Goal: Information Seeking & Learning: Learn about a topic

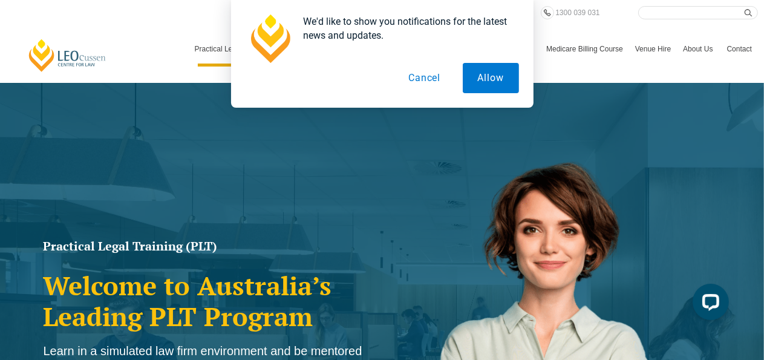
click at [434, 81] on button "Cancel" at bounding box center [424, 78] width 62 height 30
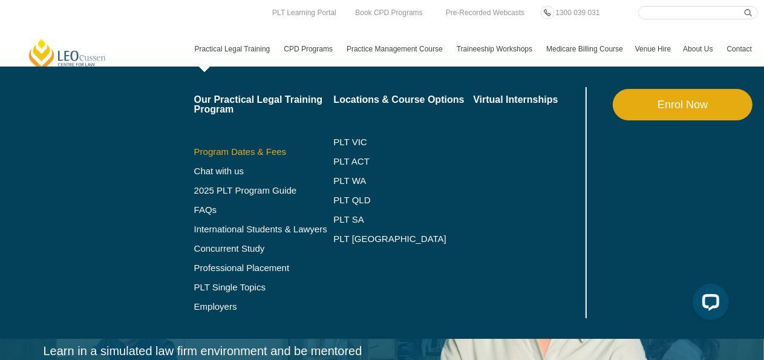
click at [263, 152] on link "Program Dates & Fees" at bounding box center [264, 152] width 140 height 10
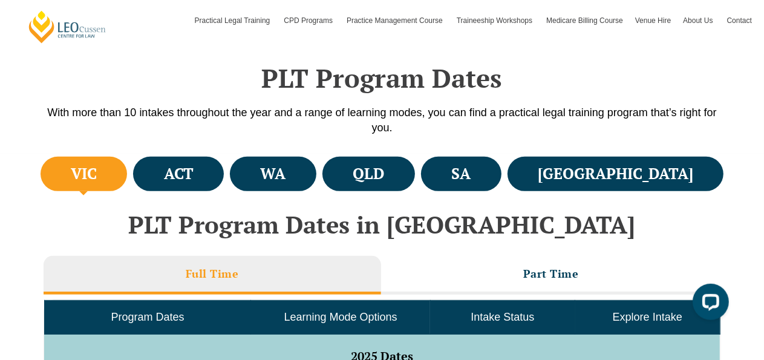
scroll to position [383, 0]
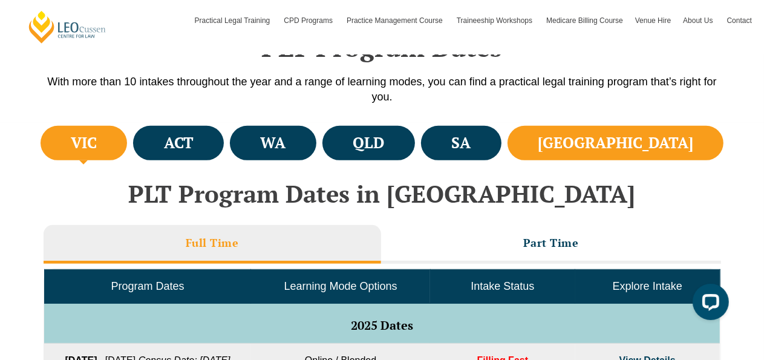
click at [687, 151] on li "NSW" at bounding box center [615, 143] width 216 height 34
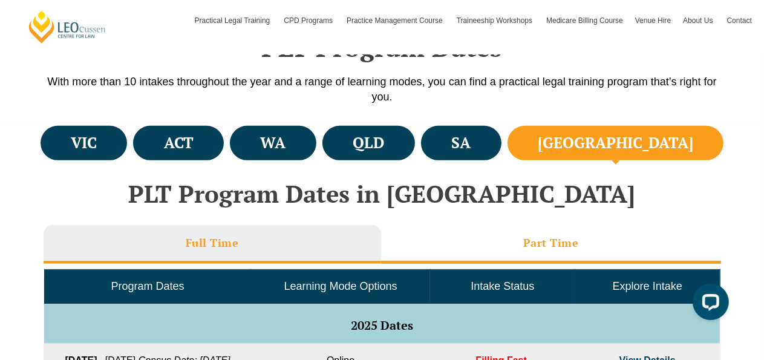
scroll to position [447, 0]
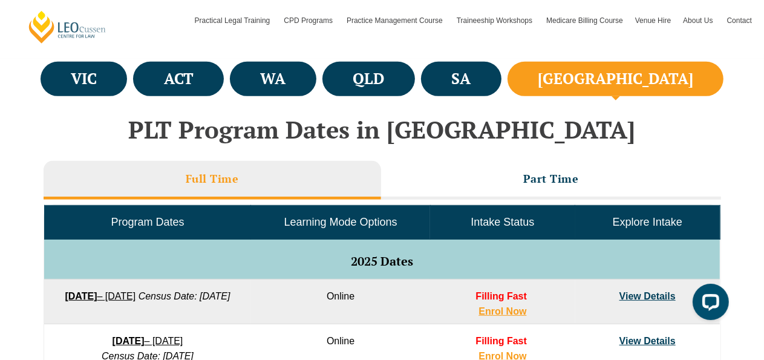
click at [306, 177] on li "Full Time" at bounding box center [212, 180] width 337 height 39
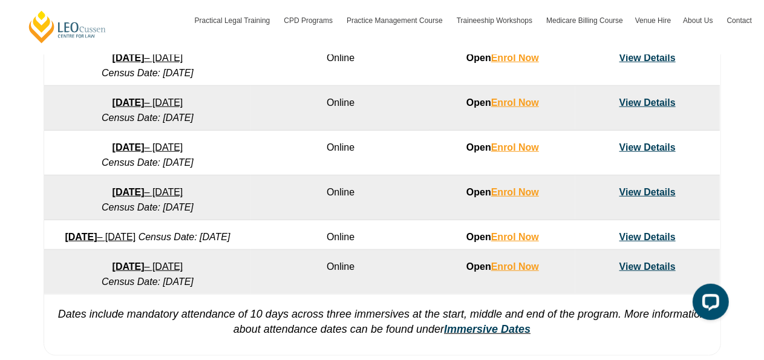
scroll to position [894, 0]
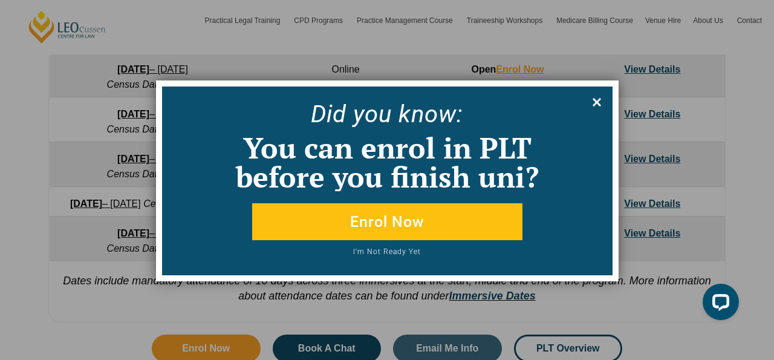
click at [597, 101] on icon at bounding box center [597, 102] width 8 height 8
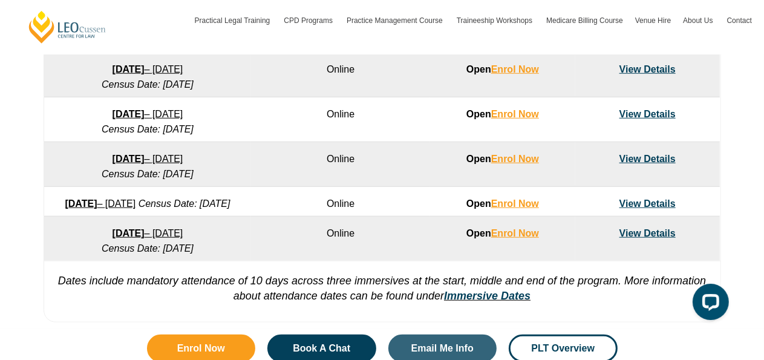
click at [643, 158] on link "View Details" at bounding box center [647, 159] width 56 height 10
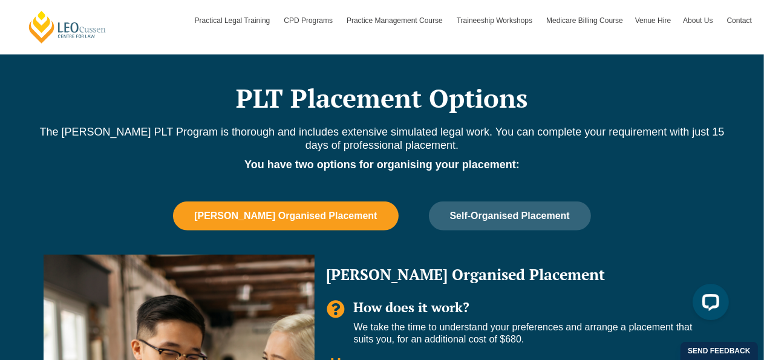
scroll to position [702, 0]
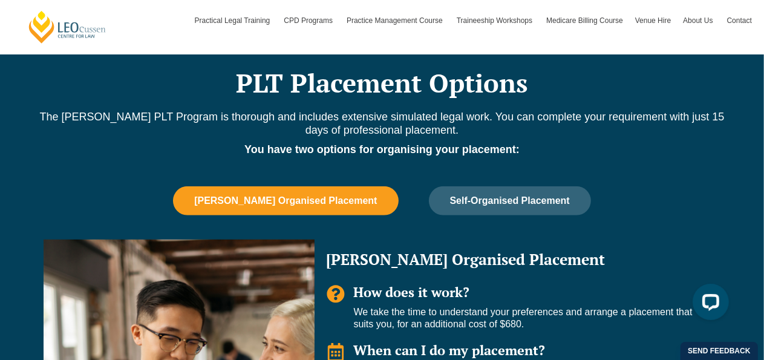
click at [349, 202] on span "[PERSON_NAME] Organised Placement" at bounding box center [285, 200] width 183 height 11
click at [331, 204] on span "[PERSON_NAME] Organised Placement" at bounding box center [285, 200] width 183 height 11
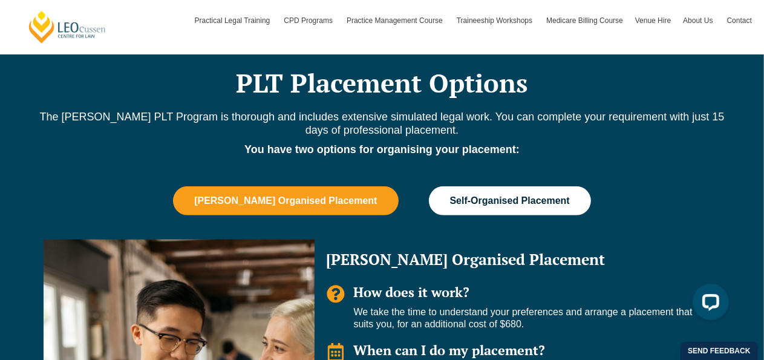
click at [449, 206] on button "Self-Organised Placement" at bounding box center [510, 200] width 162 height 29
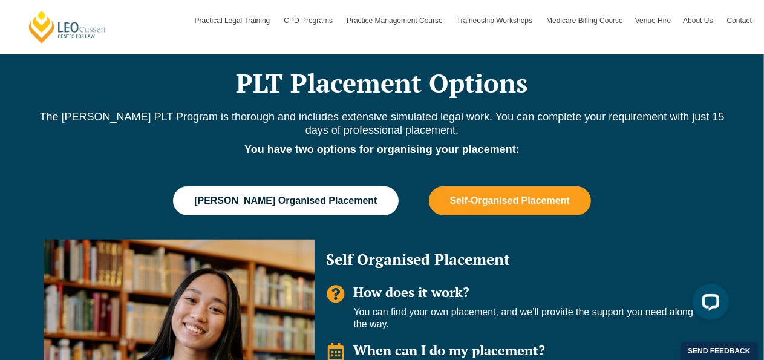
click at [347, 200] on span "[PERSON_NAME] Organised Placement" at bounding box center [285, 200] width 183 height 11
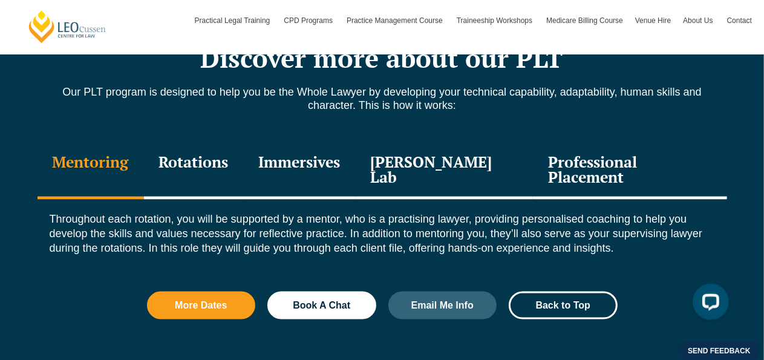
scroll to position [1340, 0]
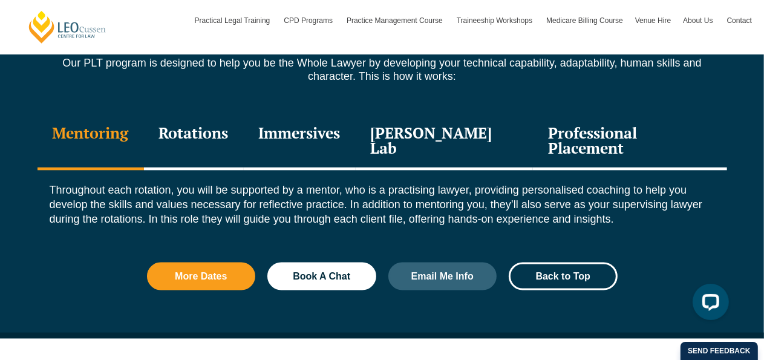
click at [238, 141] on div "Rotations" at bounding box center [194, 141] width 100 height 57
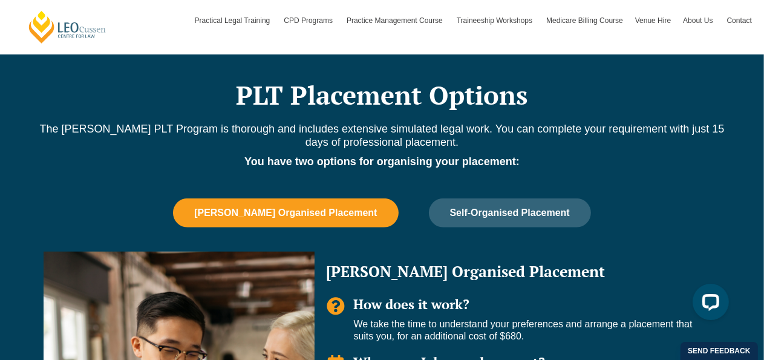
scroll to position [702, 0]
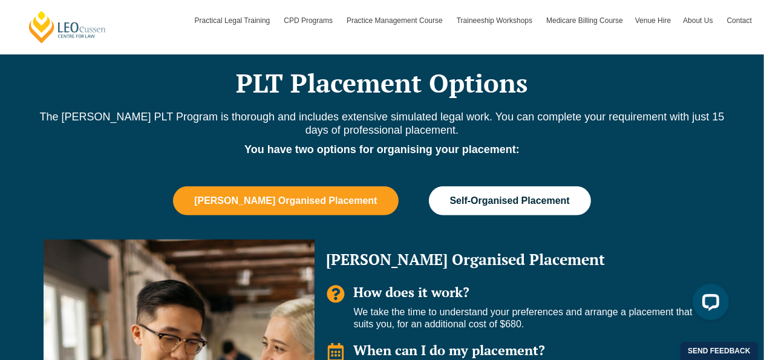
click at [498, 206] on button "Self-Organised Placement" at bounding box center [510, 200] width 162 height 29
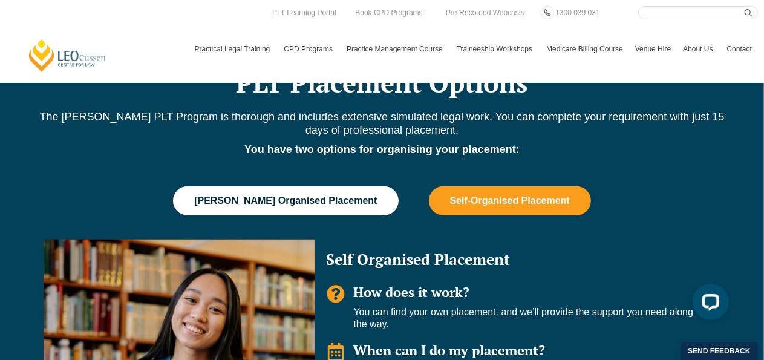
click at [299, 203] on span "[PERSON_NAME] Organised Placement" at bounding box center [285, 200] width 183 height 11
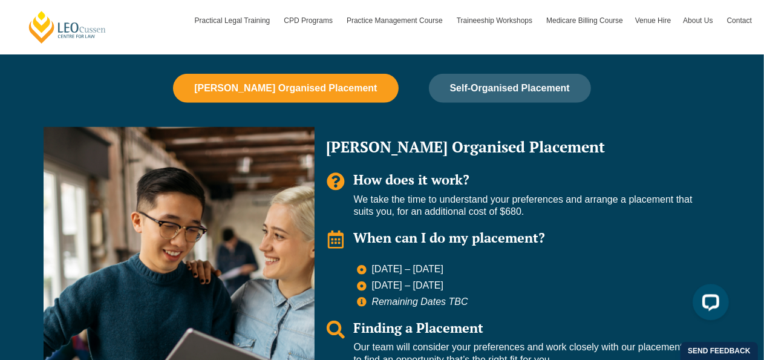
scroll to position [830, 0]
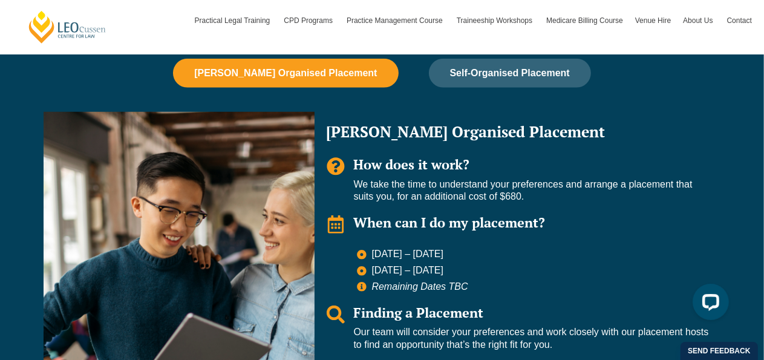
click at [363, 253] on icon "Tabs. Open items with Enter or Space, close with Escape and navigate using the …" at bounding box center [362, 255] width 10 height 10
click at [393, 254] on span "[DATE] – [DATE]" at bounding box center [406, 254] width 75 height 13
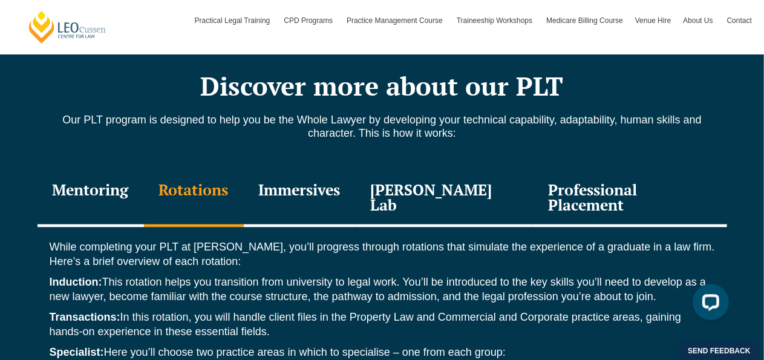
scroll to position [1277, 0]
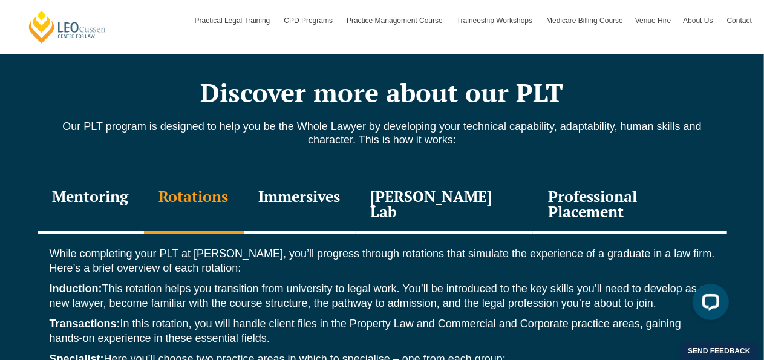
click at [318, 188] on div "Immersives" at bounding box center [300, 205] width 112 height 57
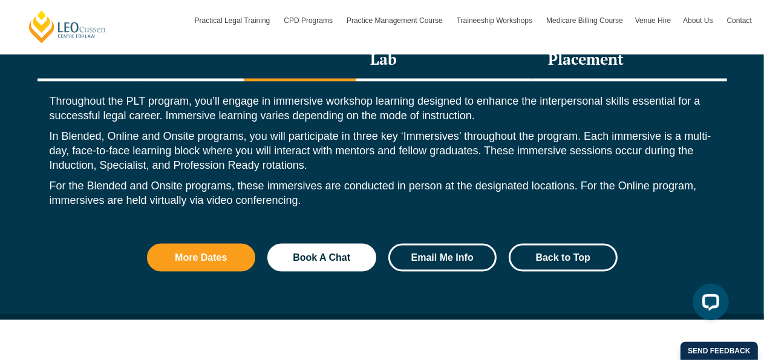
scroll to position [1340, 0]
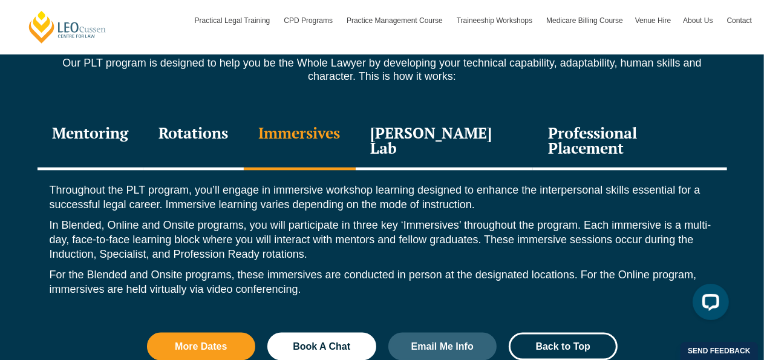
click at [464, 140] on div "[PERSON_NAME] Lab" at bounding box center [445, 141] width 178 height 57
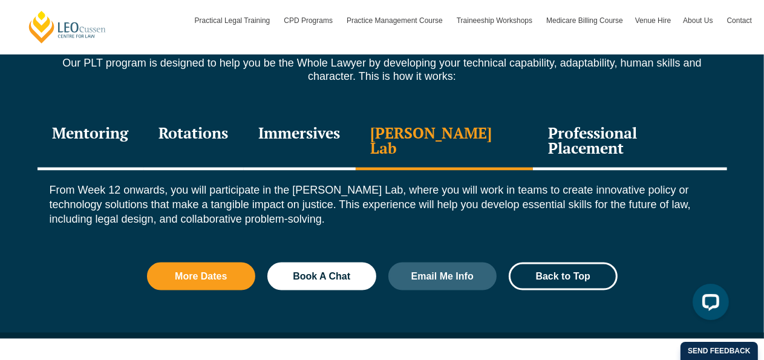
click at [620, 144] on div "Professional Placement" at bounding box center [629, 141] width 193 height 57
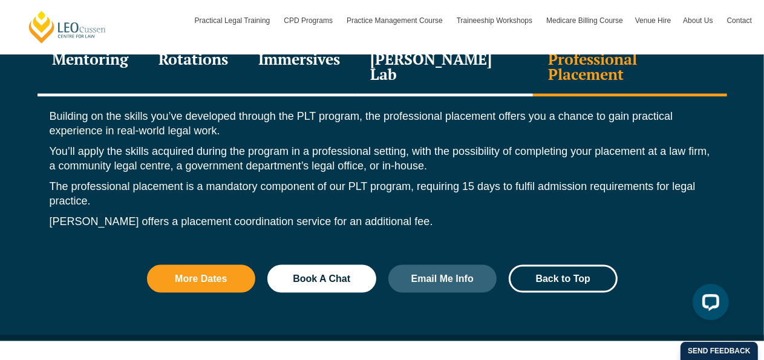
scroll to position [1405, 0]
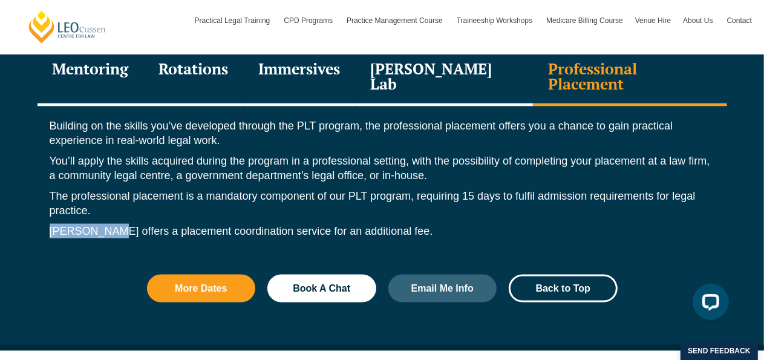
drag, startPoint x: 50, startPoint y: 215, endPoint x: 109, endPoint y: 216, distance: 59.9
click at [109, 224] on p "[PERSON_NAME] offers a placement coordination service for an additional fee." at bounding box center [382, 231] width 665 height 15
copy p "[PERSON_NAME]"
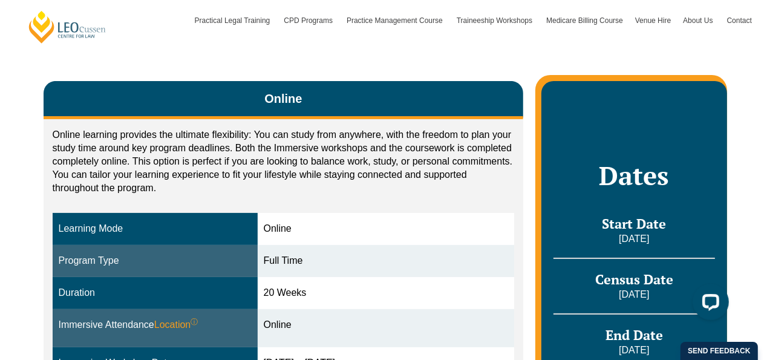
scroll to position [0, 0]
